Goal: Information Seeking & Learning: Learn about a topic

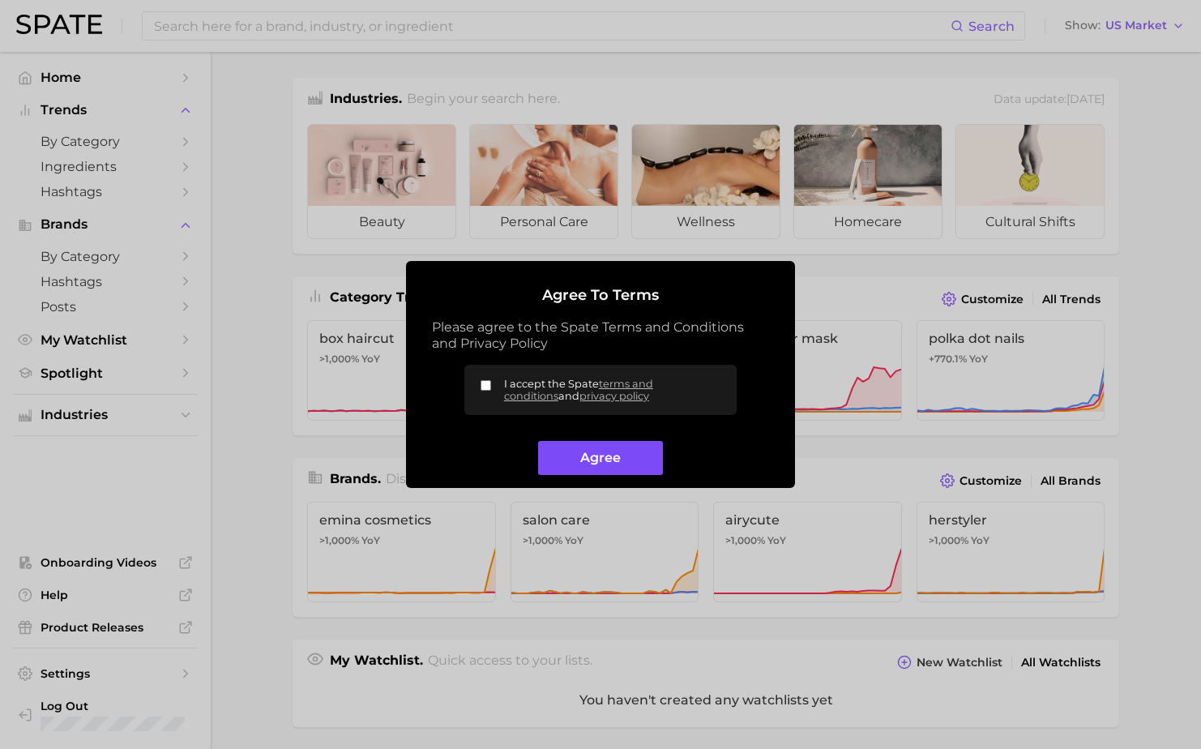
click at [605, 452] on button "Agree" at bounding box center [600, 458] width 124 height 35
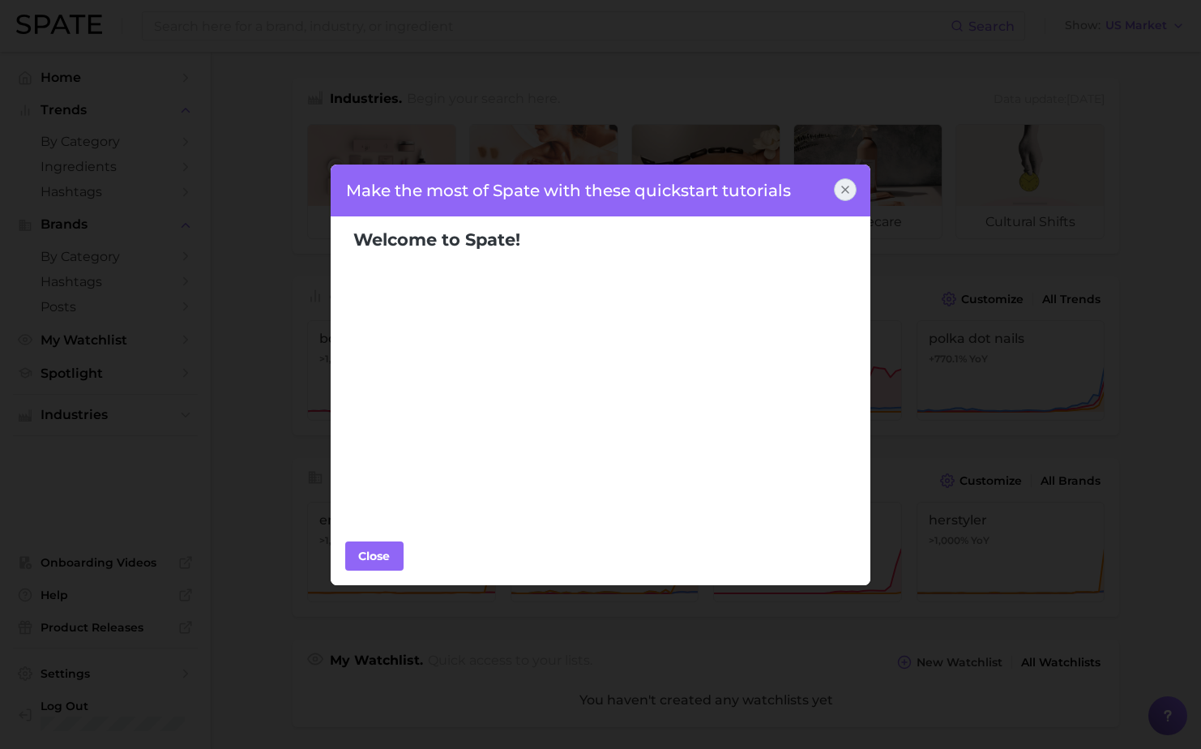
click at [844, 188] on icon at bounding box center [845, 189] width 13 height 13
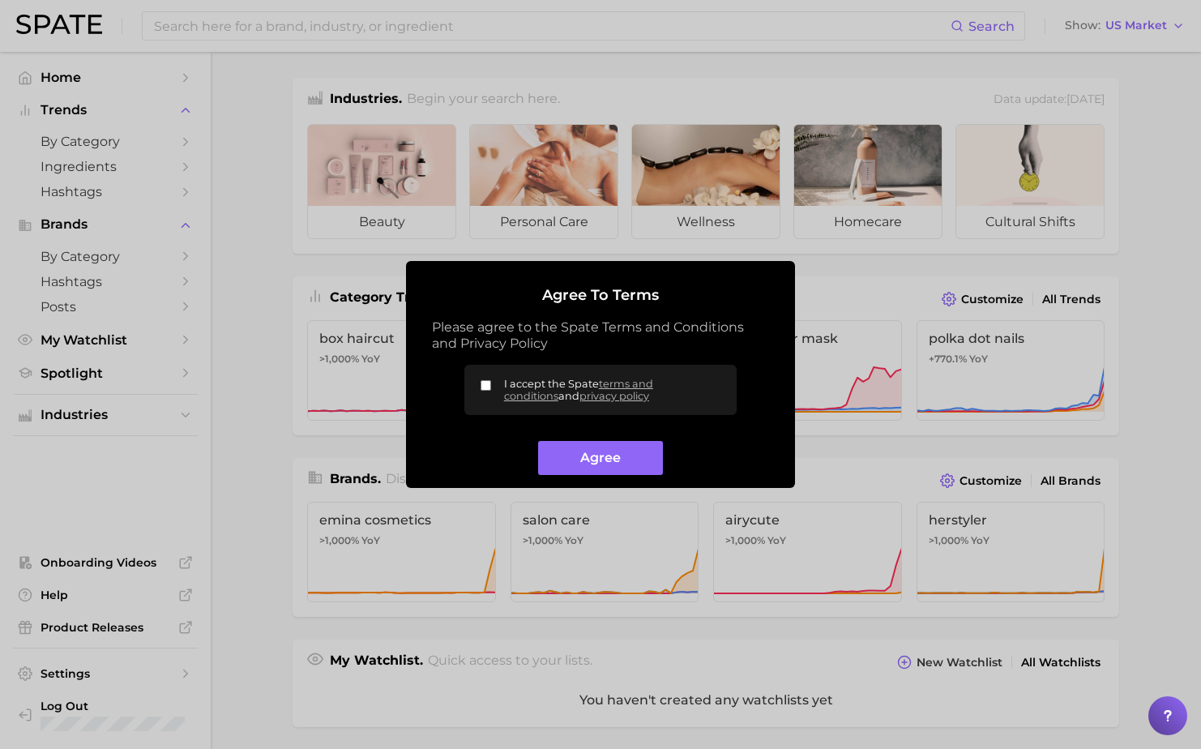
drag, startPoint x: 487, startPoint y: 387, endPoint x: 502, endPoint y: 391, distance: 15.1
click at [489, 390] on input "I accept the Spate terms and conditions and privacy policy" at bounding box center [486, 385] width 11 height 11
checkbox input "true"
click at [589, 455] on button "Agree" at bounding box center [600, 458] width 124 height 35
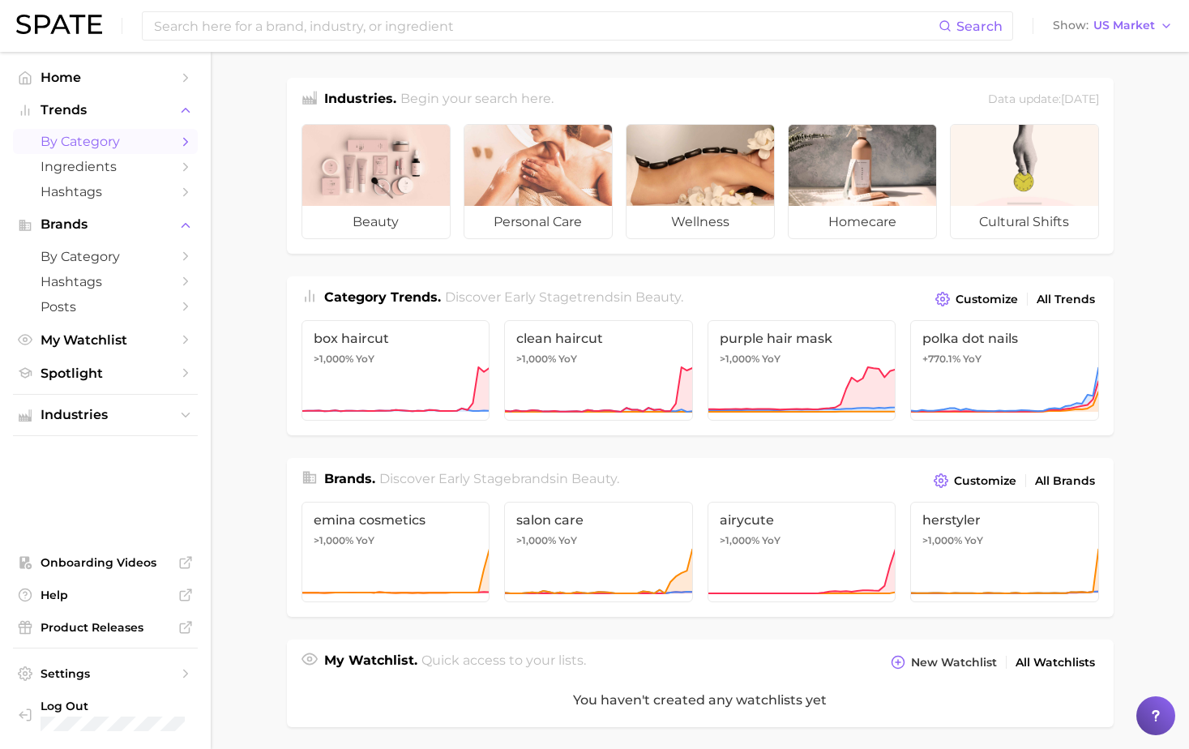
click at [113, 143] on span "by Category" at bounding box center [106, 141] width 130 height 15
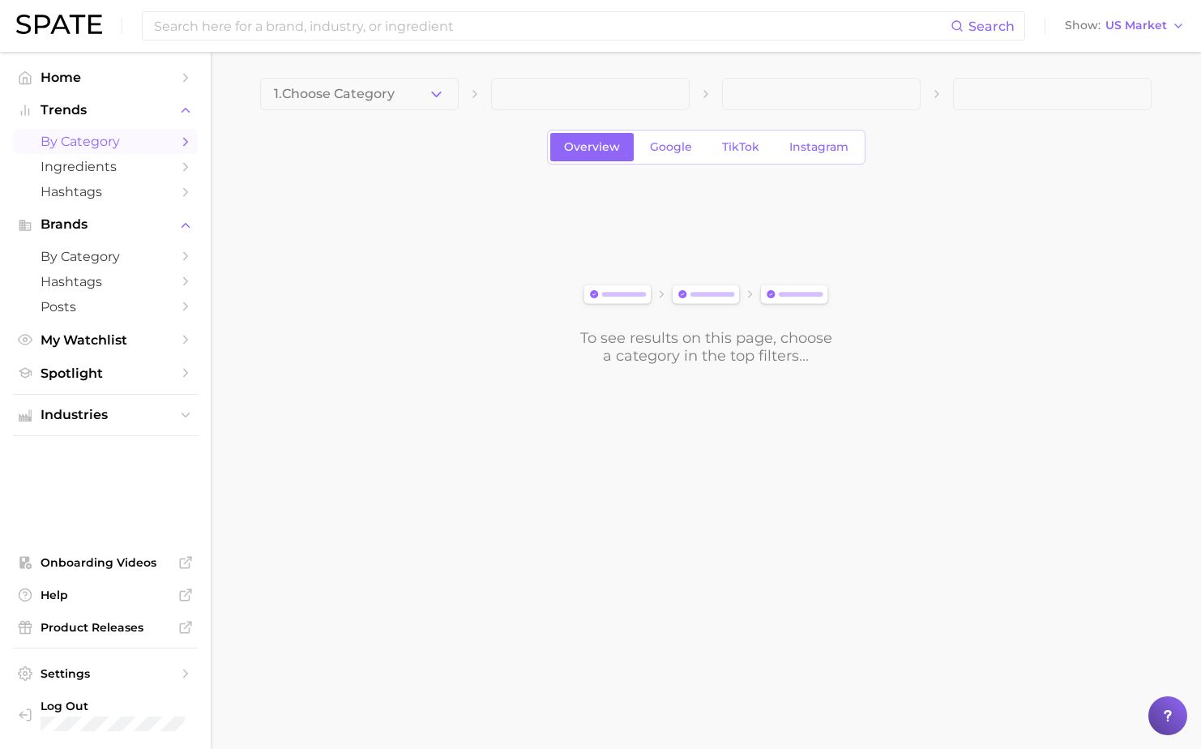
click at [598, 101] on span at bounding box center [590, 94] width 199 height 32
click at [441, 100] on icon "button" at bounding box center [436, 94] width 17 height 17
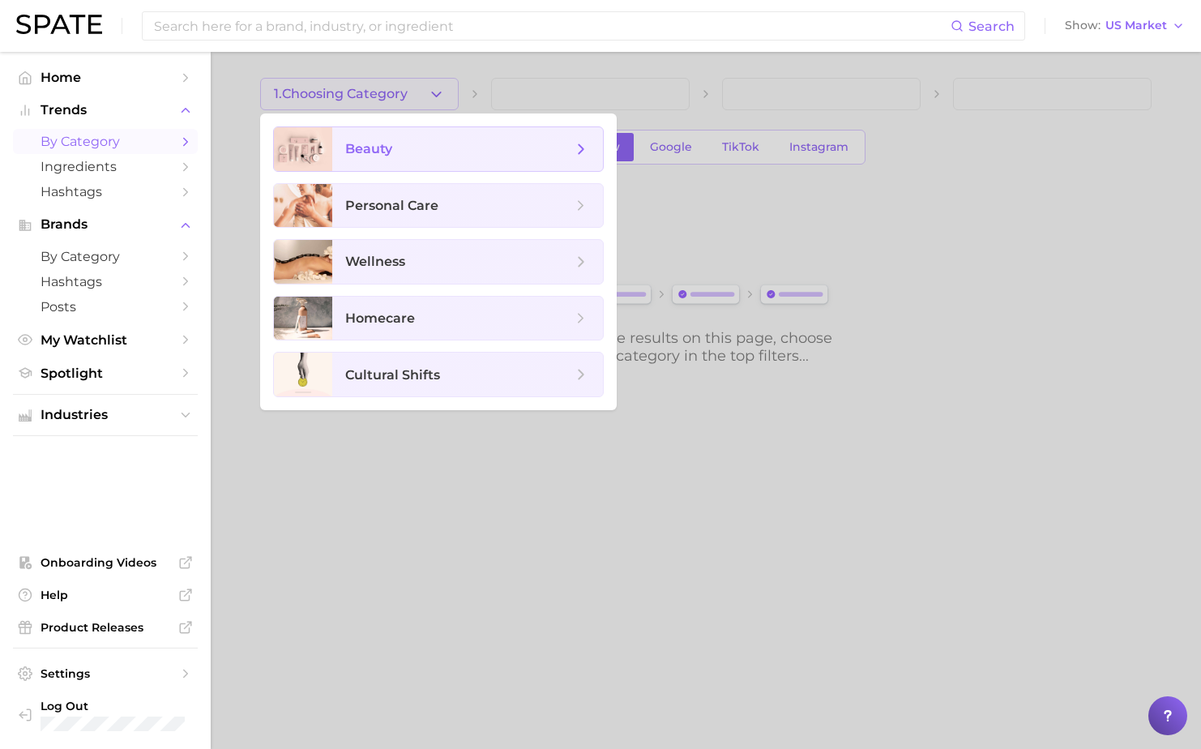
click at [441, 146] on span "beauty" at bounding box center [458, 149] width 227 height 18
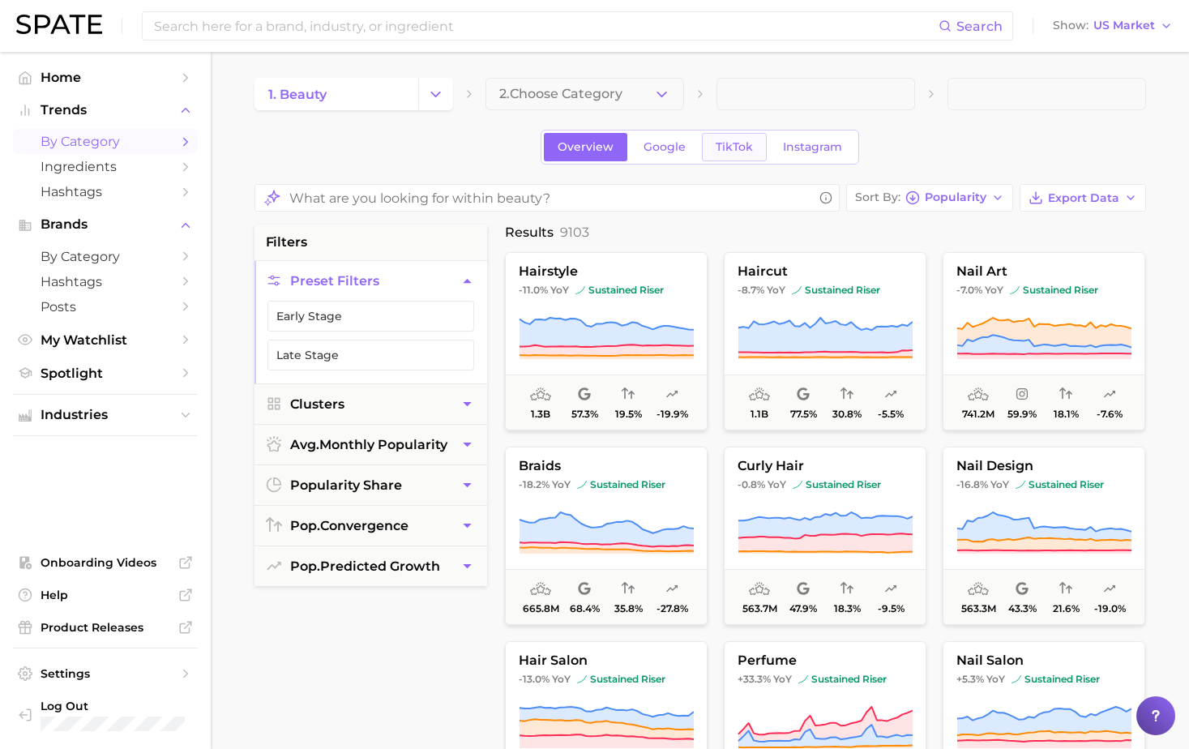
click at [739, 151] on span "TikTok" at bounding box center [734, 147] width 37 height 14
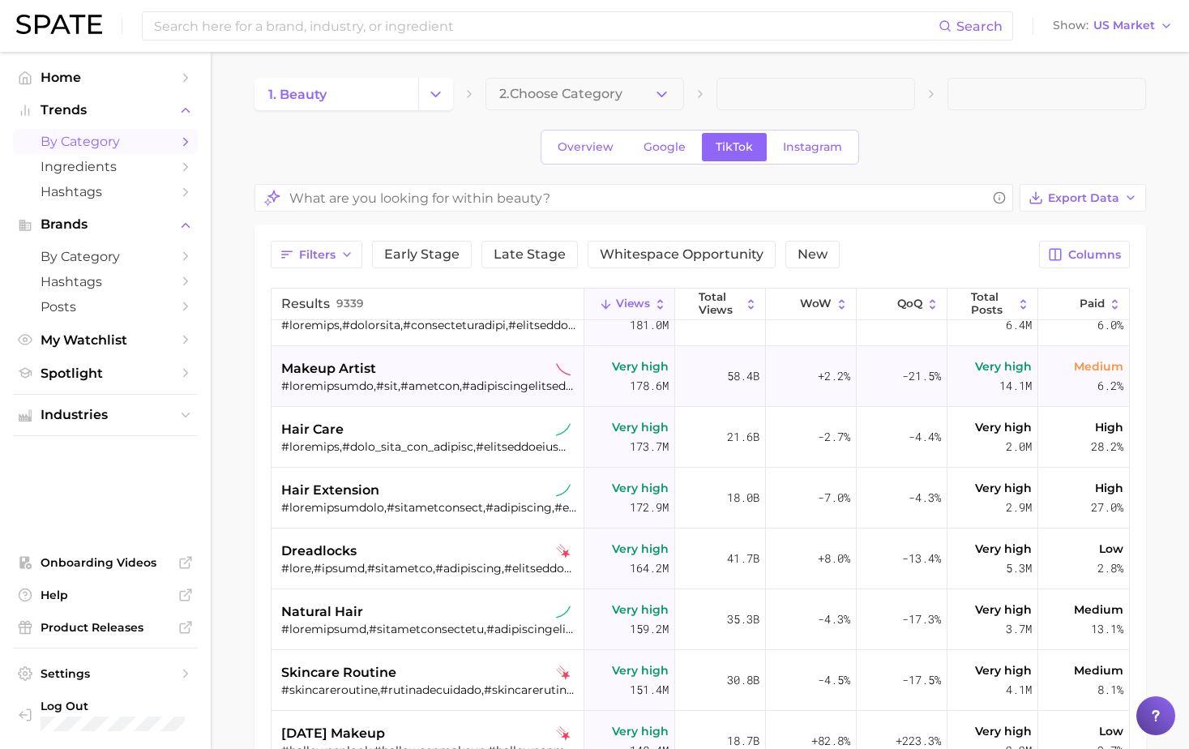
scroll to position [891, 0]
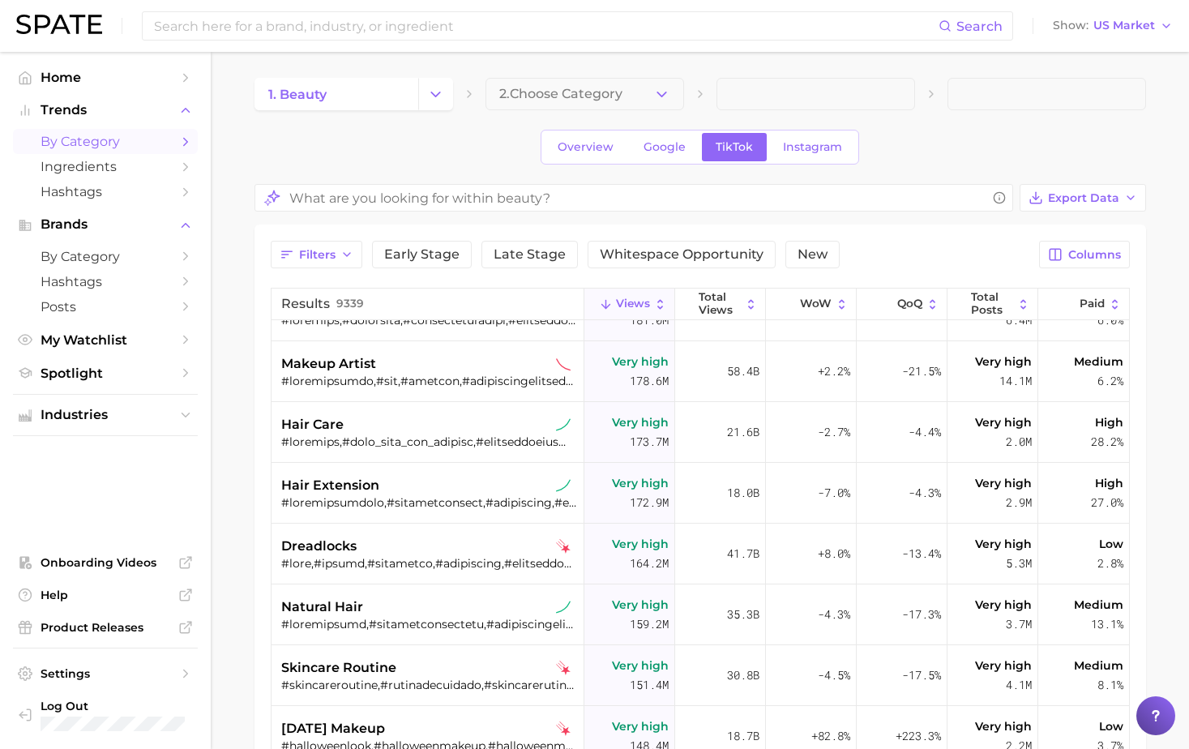
click at [124, 142] on span "by Category" at bounding box center [106, 141] width 130 height 15
click at [177, 145] on link "by Category" at bounding box center [105, 141] width 185 height 25
click at [185, 145] on polyline "Sidebar" at bounding box center [186, 141] width 4 height 7
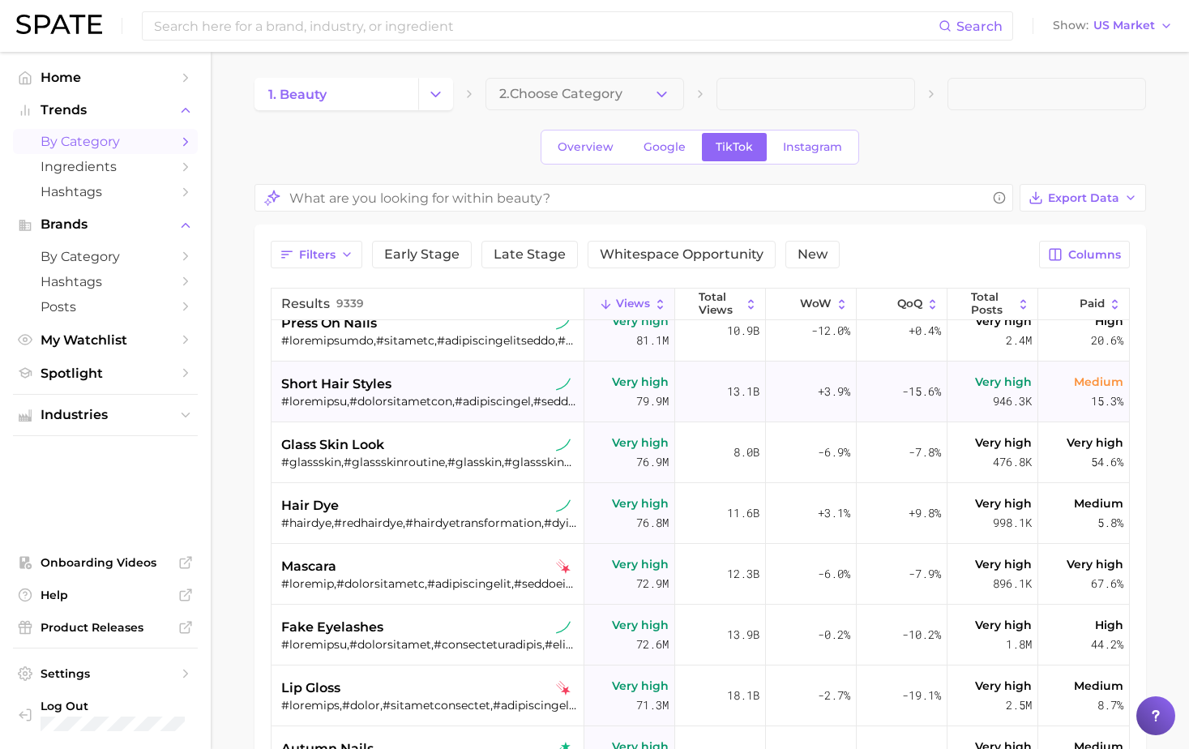
scroll to position [2350, 0]
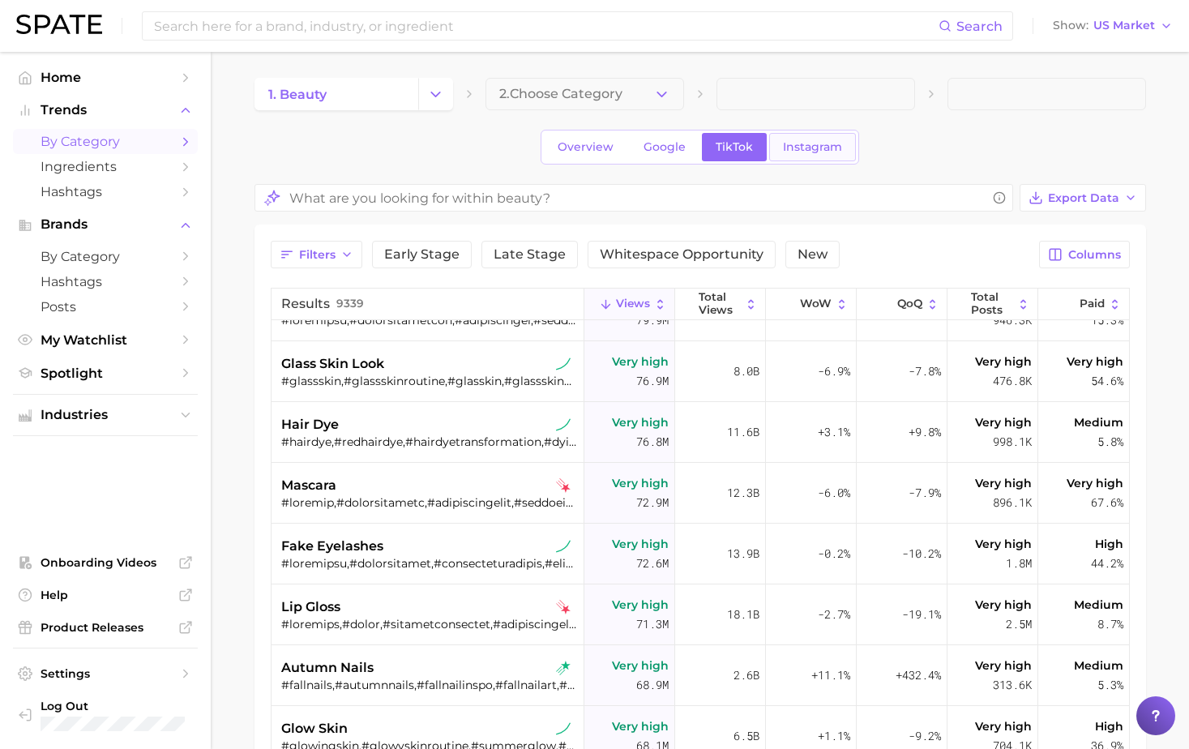
click at [793, 151] on span "Instagram" at bounding box center [812, 147] width 59 height 14
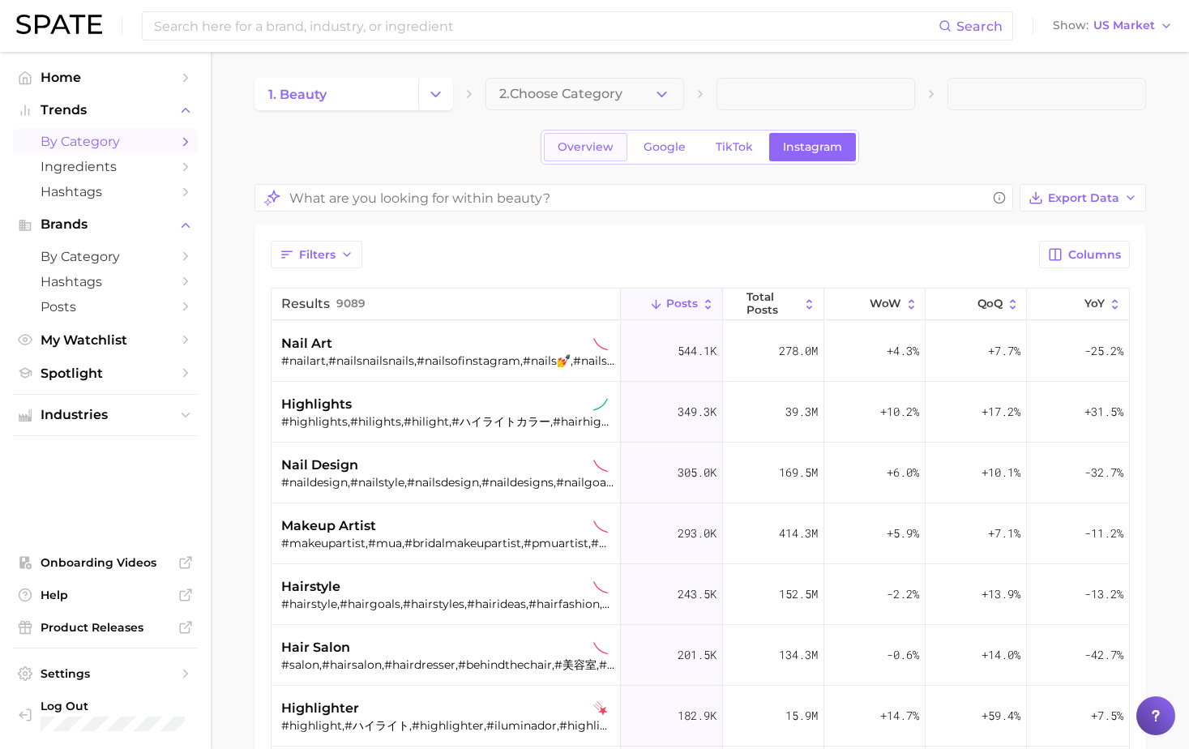
click at [572, 146] on span "Overview" at bounding box center [586, 147] width 56 height 14
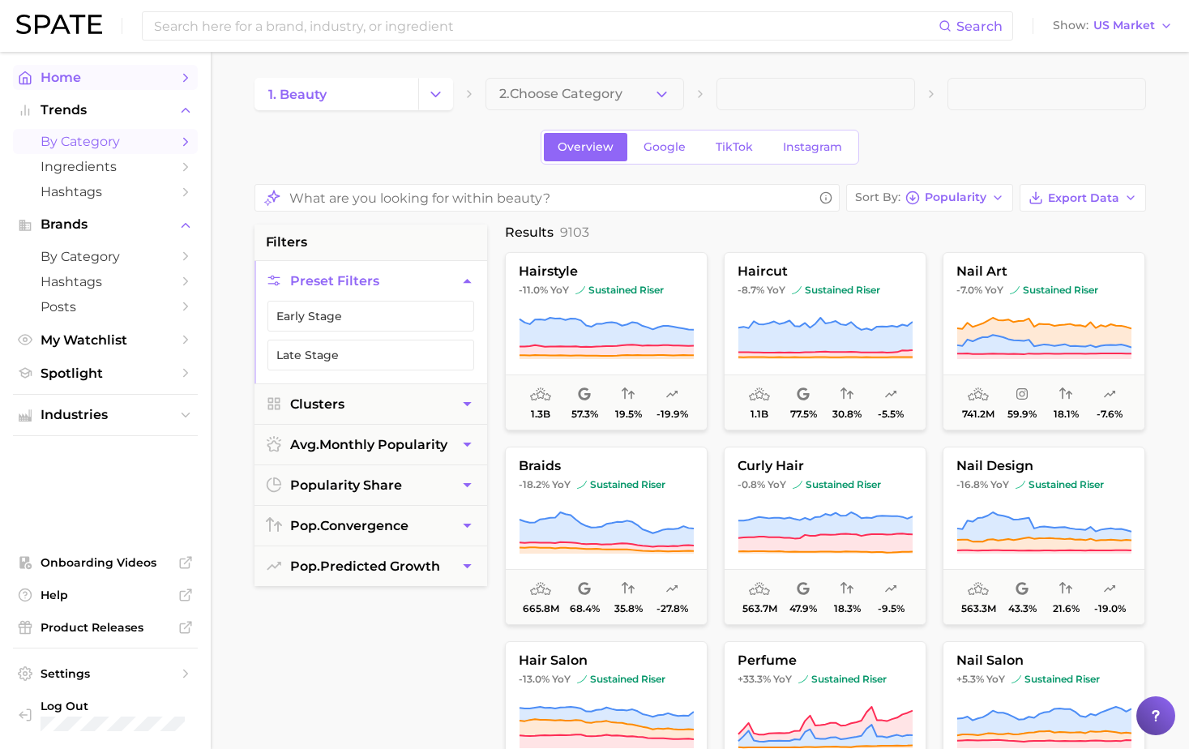
click at [65, 77] on span "Home" at bounding box center [106, 77] width 130 height 15
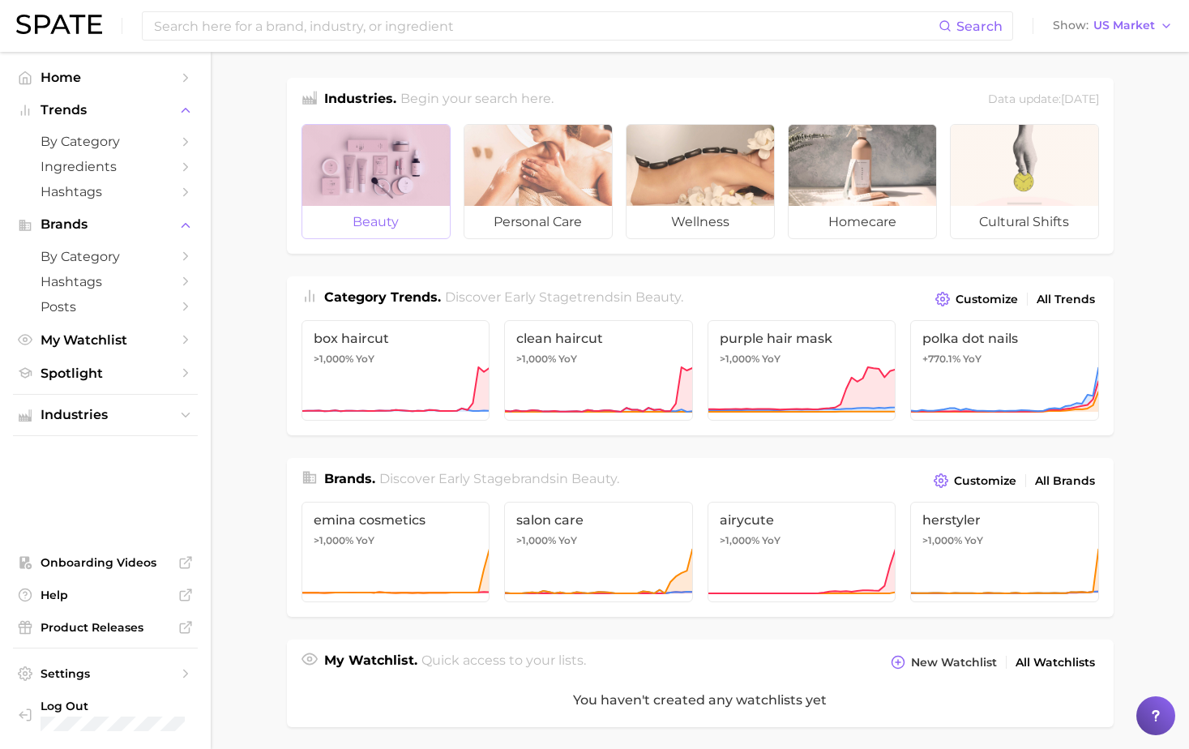
click at [394, 163] on div at bounding box center [375, 165] width 147 height 81
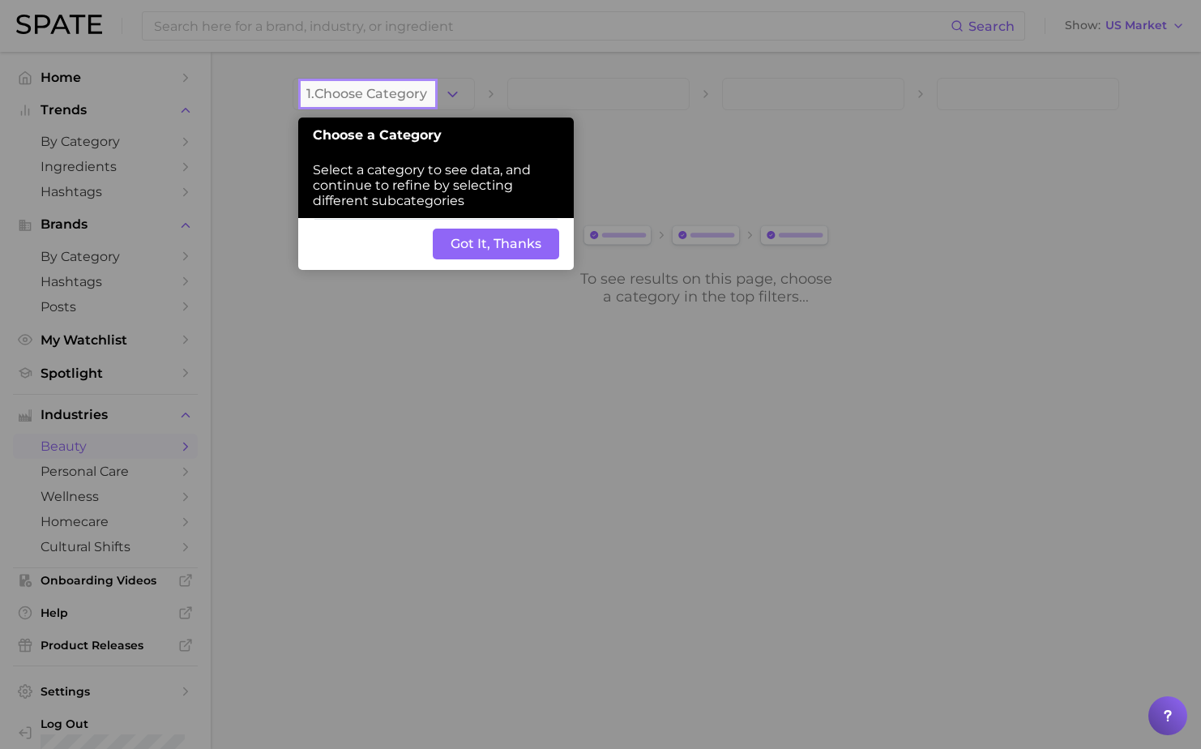
click at [502, 249] on button "Got It, Thanks" at bounding box center [496, 244] width 126 height 31
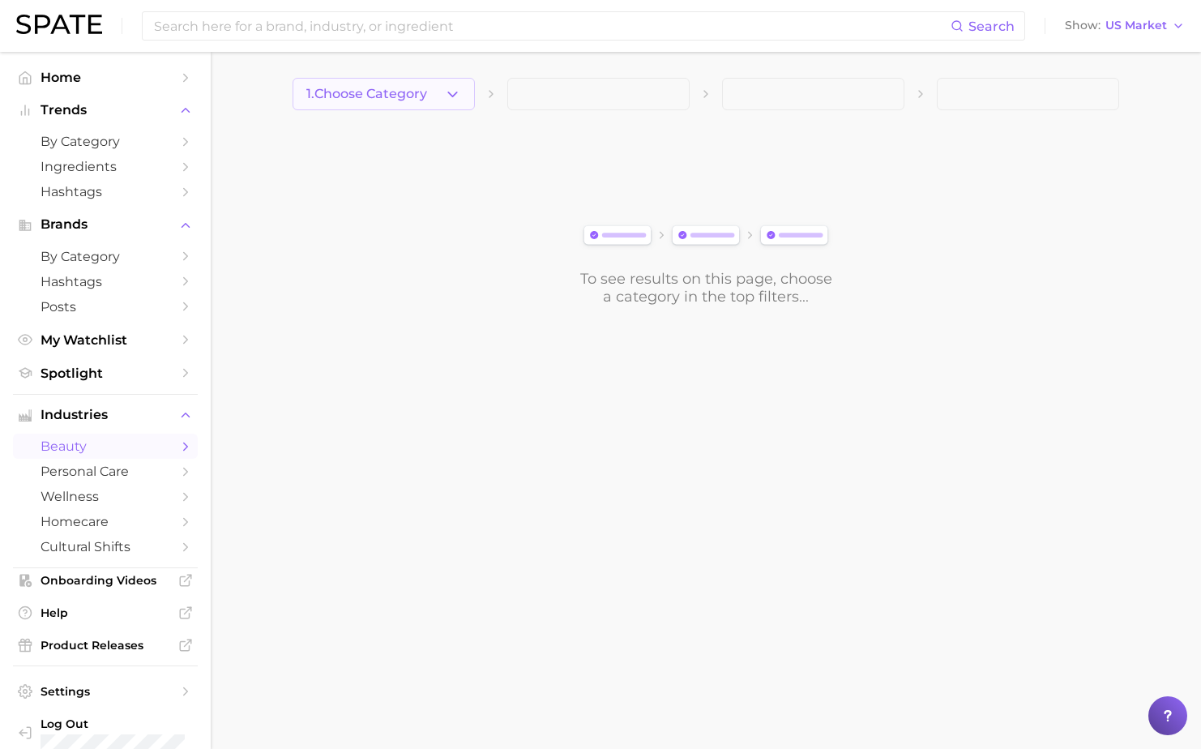
click at [452, 94] on icon "button" at bounding box center [452, 94] width 17 height 17
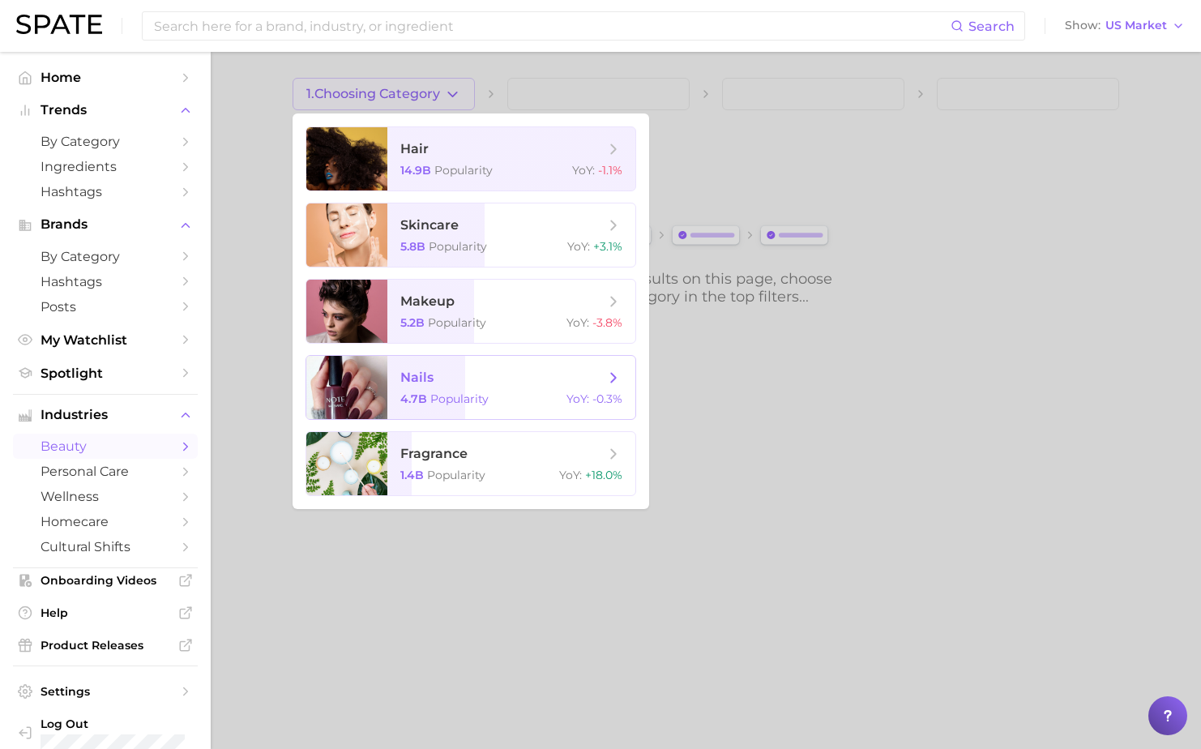
click at [453, 378] on span "nails" at bounding box center [502, 378] width 204 height 18
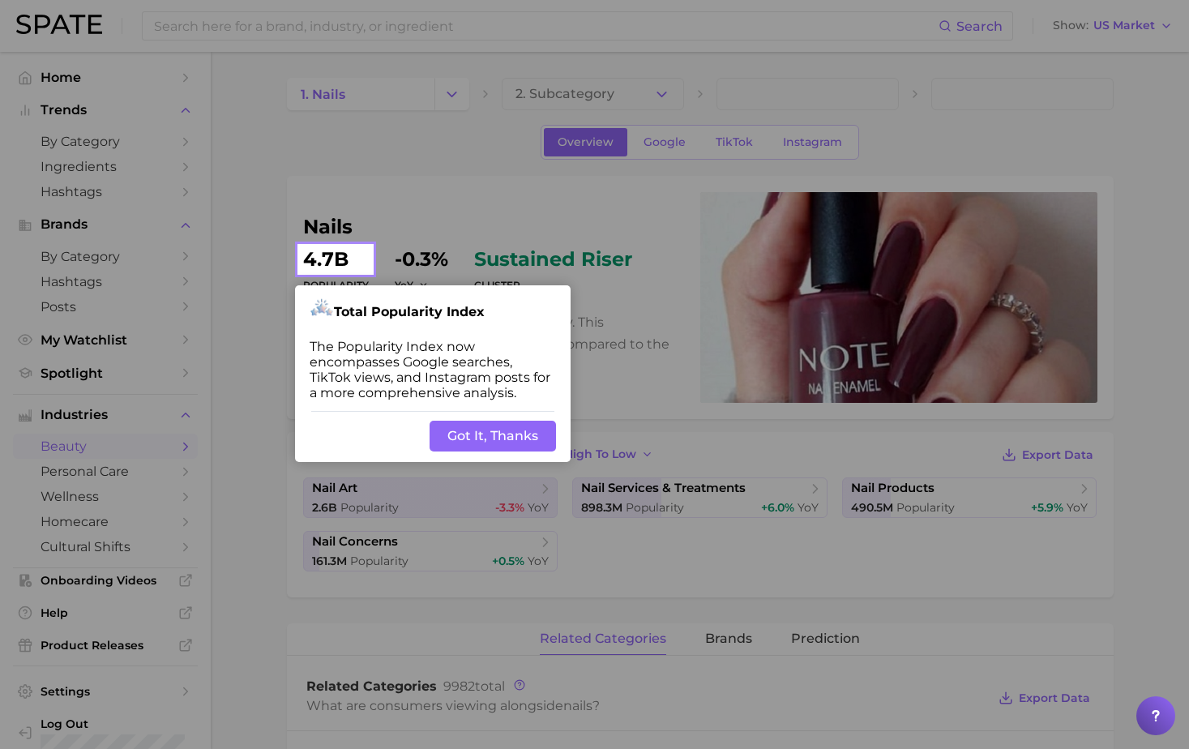
click at [491, 435] on button "Got It, Thanks" at bounding box center [492, 436] width 126 height 31
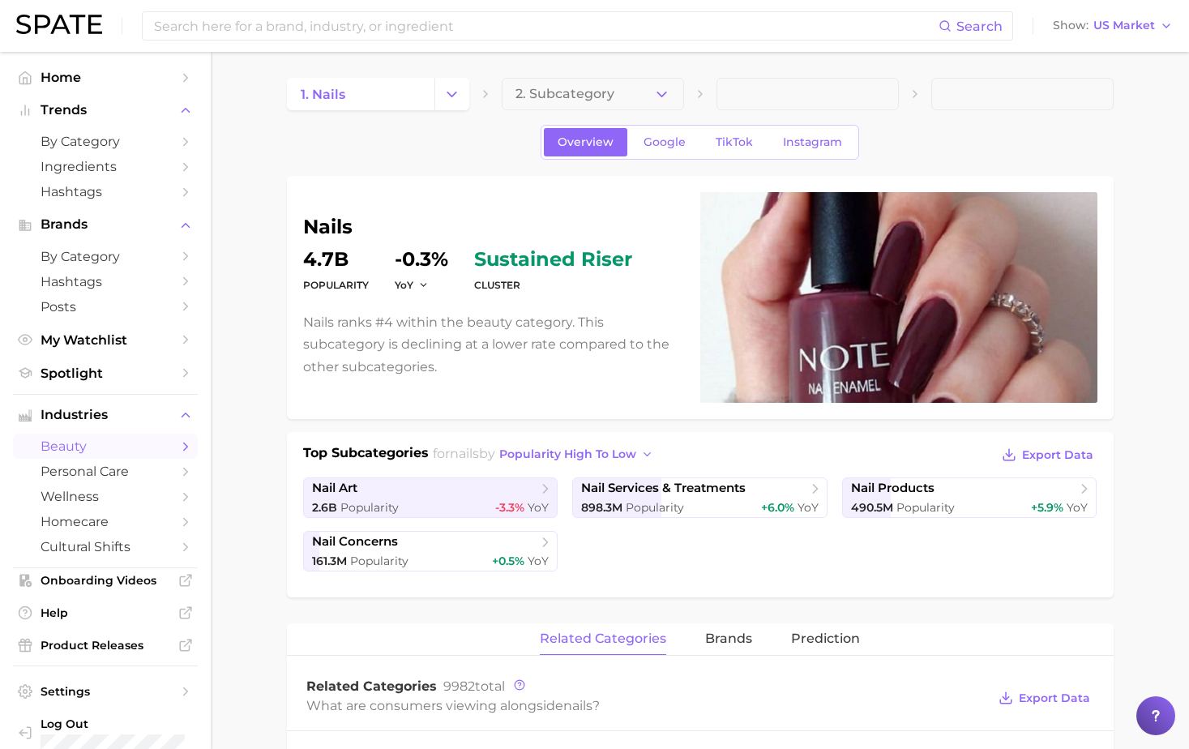
click at [771, 318] on div at bounding box center [898, 297] width 397 height 211
click at [1028, 455] on span "Export Data" at bounding box center [1057, 455] width 71 height 14
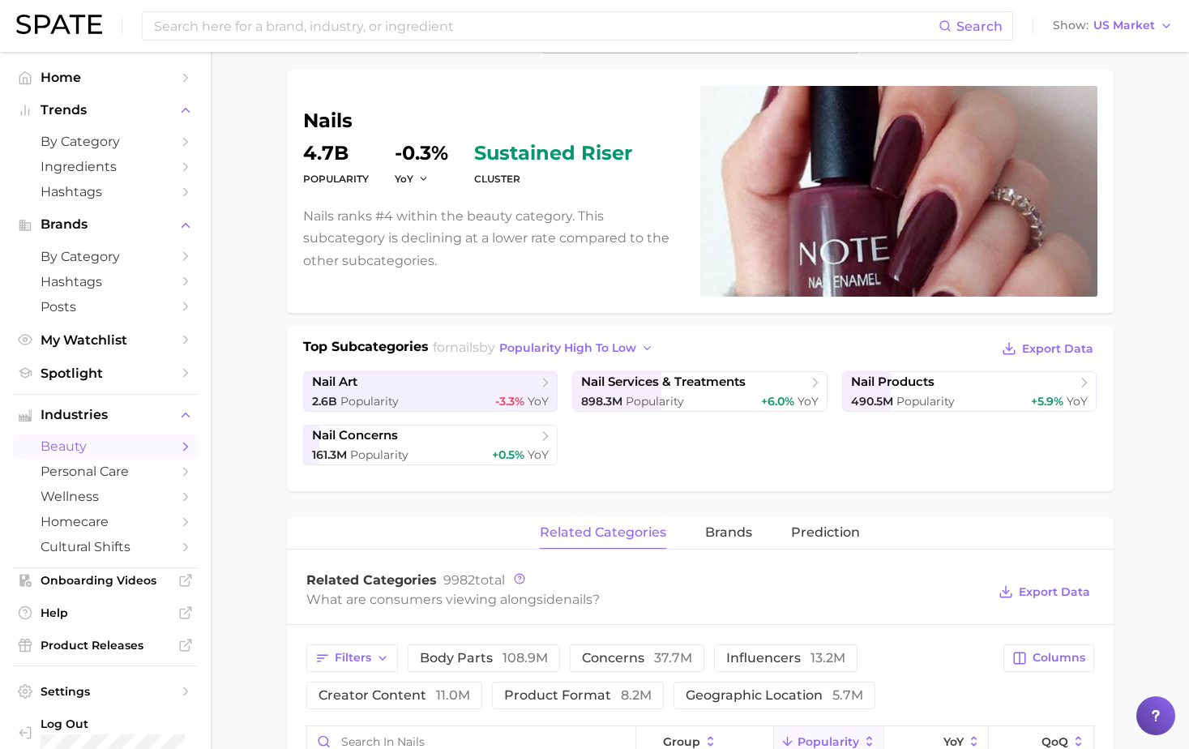
scroll to position [162, 0]
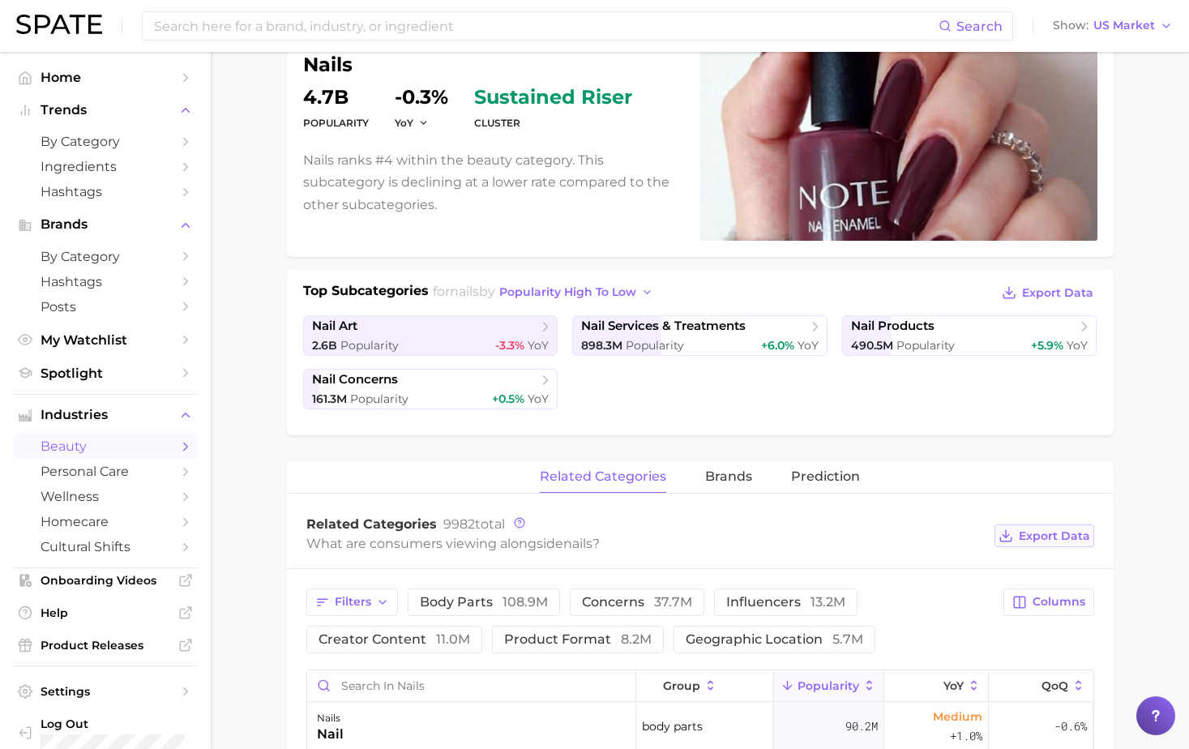
click at [1045, 538] on span "Export Data" at bounding box center [1054, 536] width 71 height 14
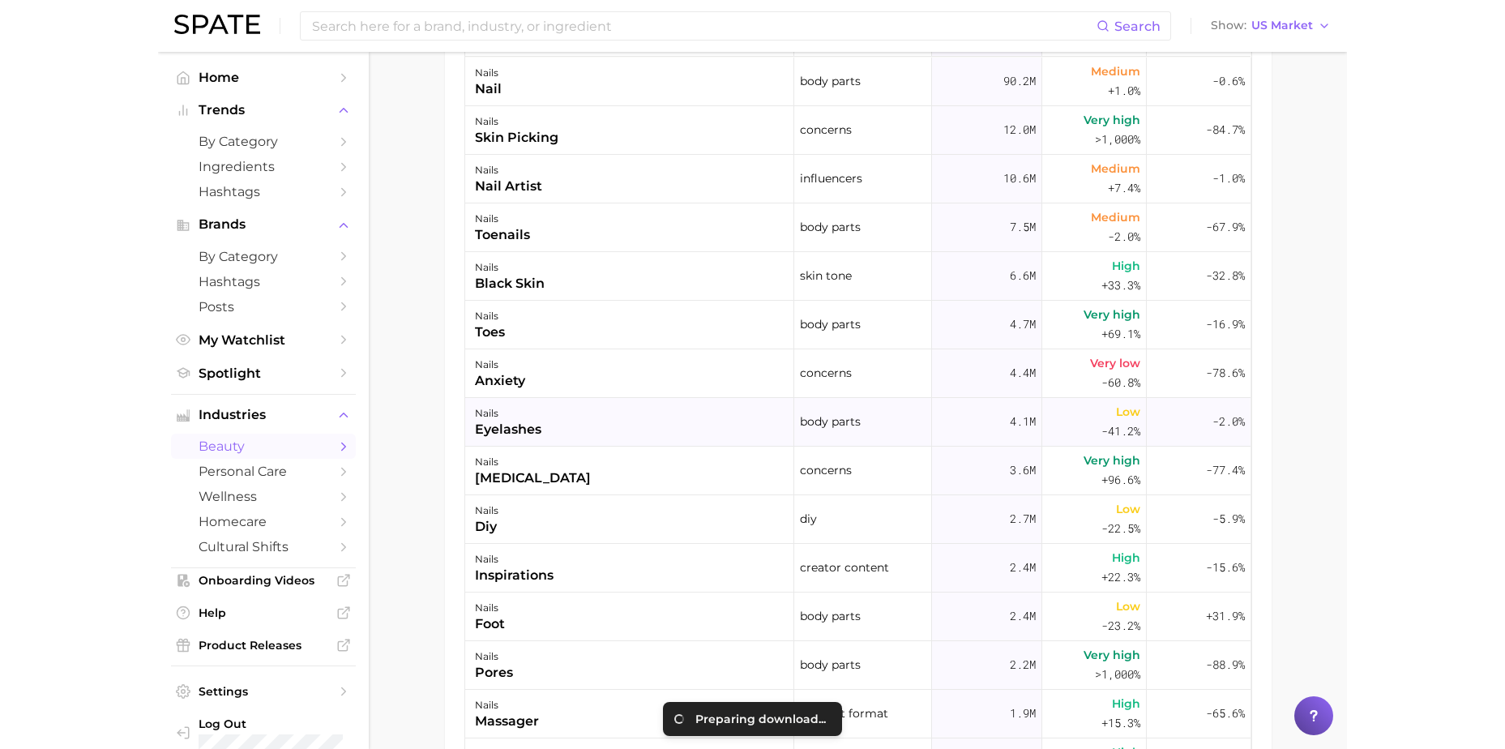
scroll to position [932, 0]
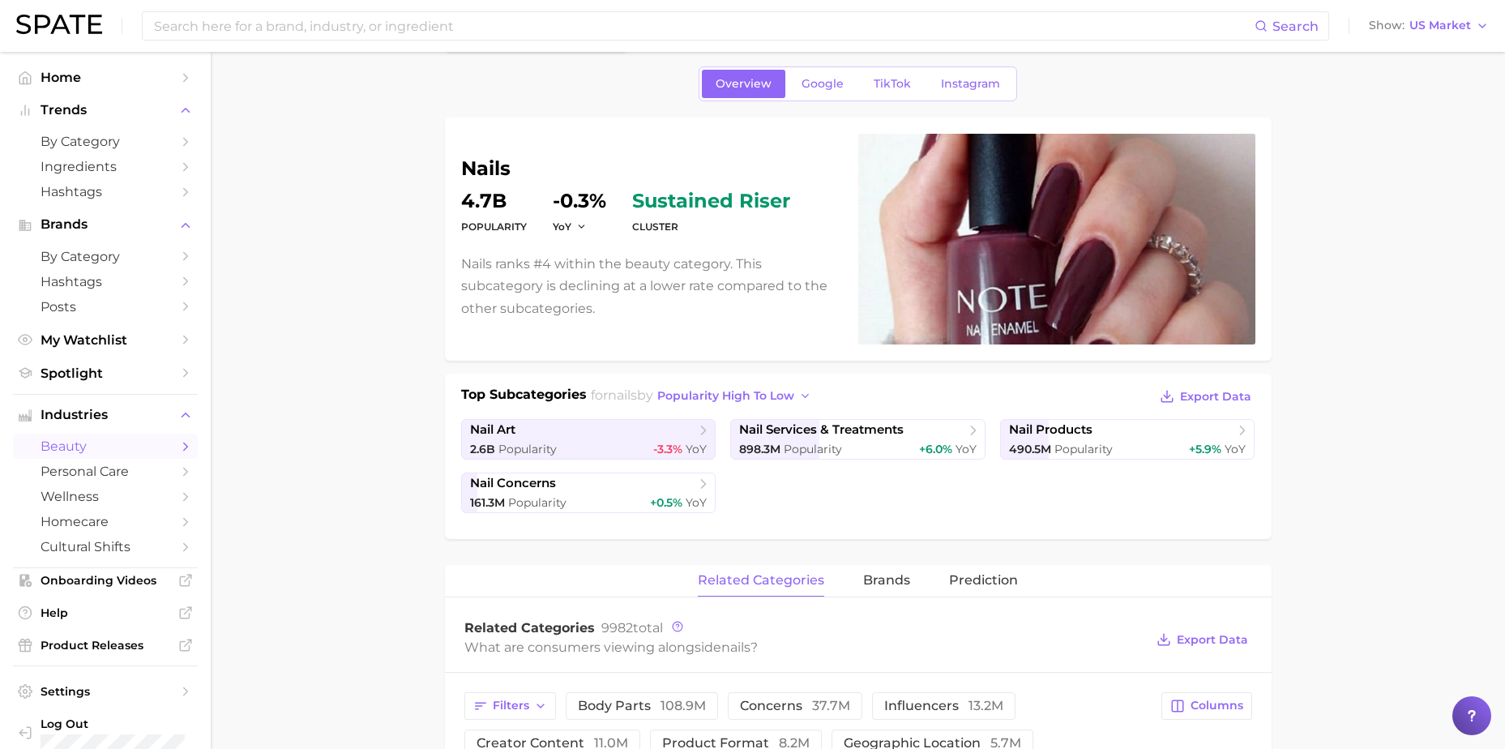
scroll to position [0, 0]
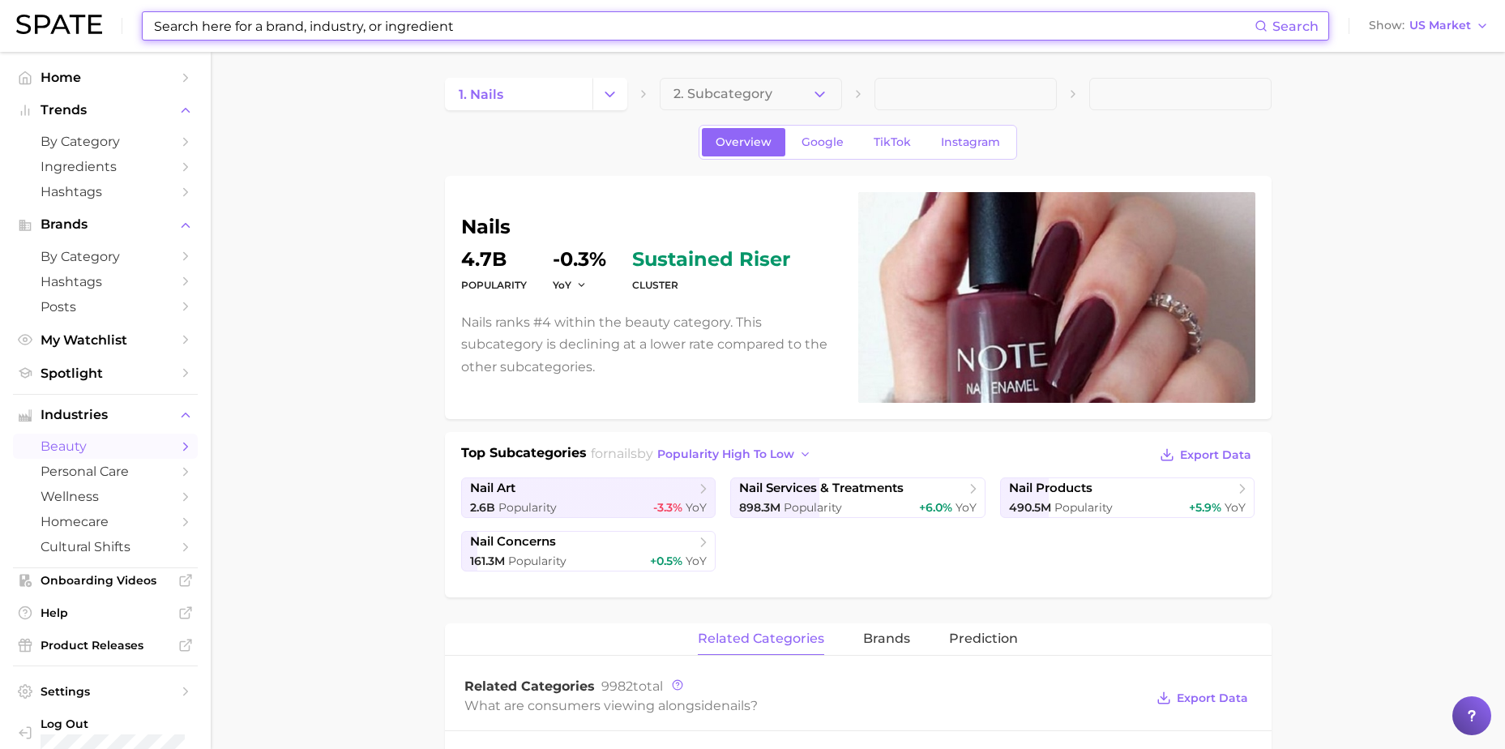
drag, startPoint x: 1417, startPoint y: 0, endPoint x: 518, endPoint y: 30, distance: 900.0
click at [518, 30] on input at bounding box center [703, 26] width 1102 height 28
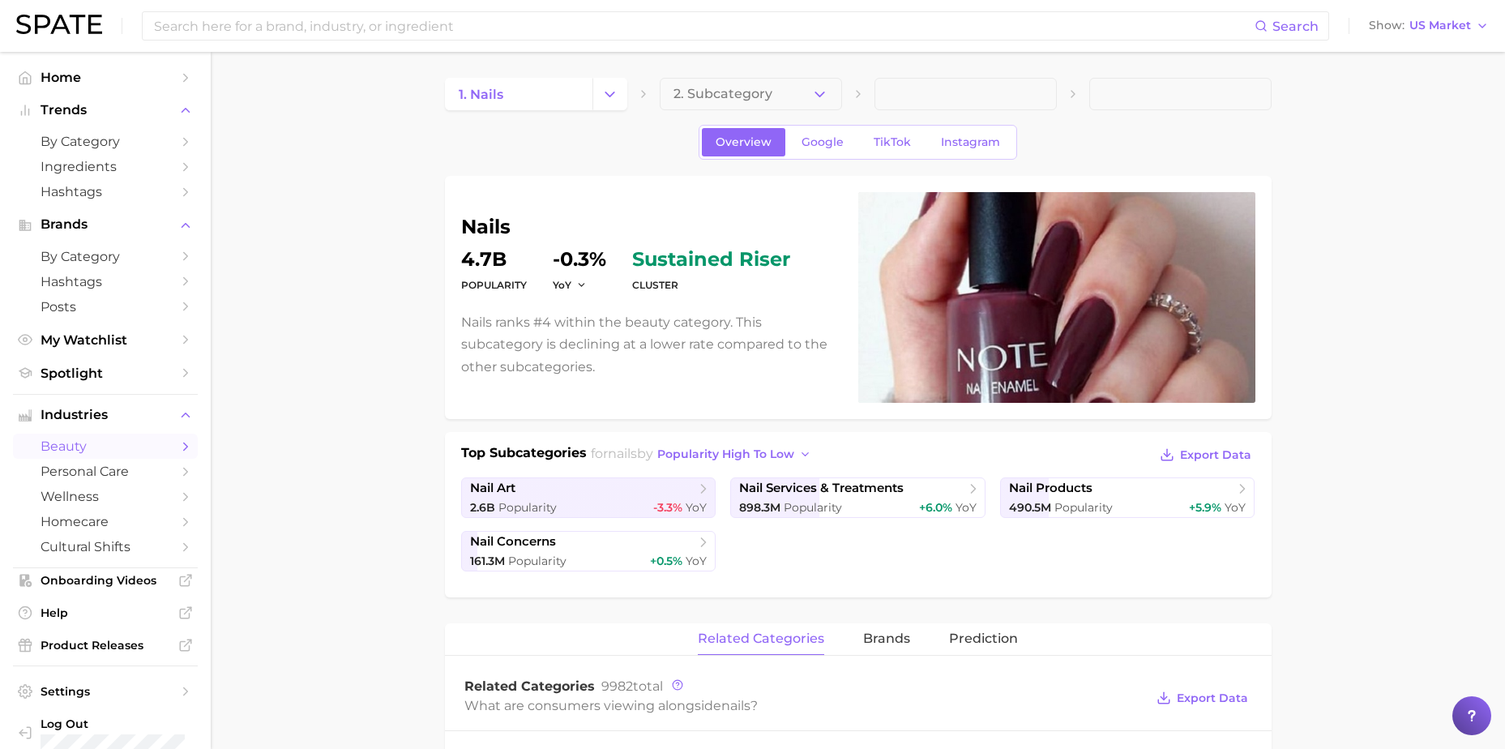
click at [1200, 36] on button "Show US Market" at bounding box center [1429, 25] width 128 height 21
